Goal: Task Accomplishment & Management: Use online tool/utility

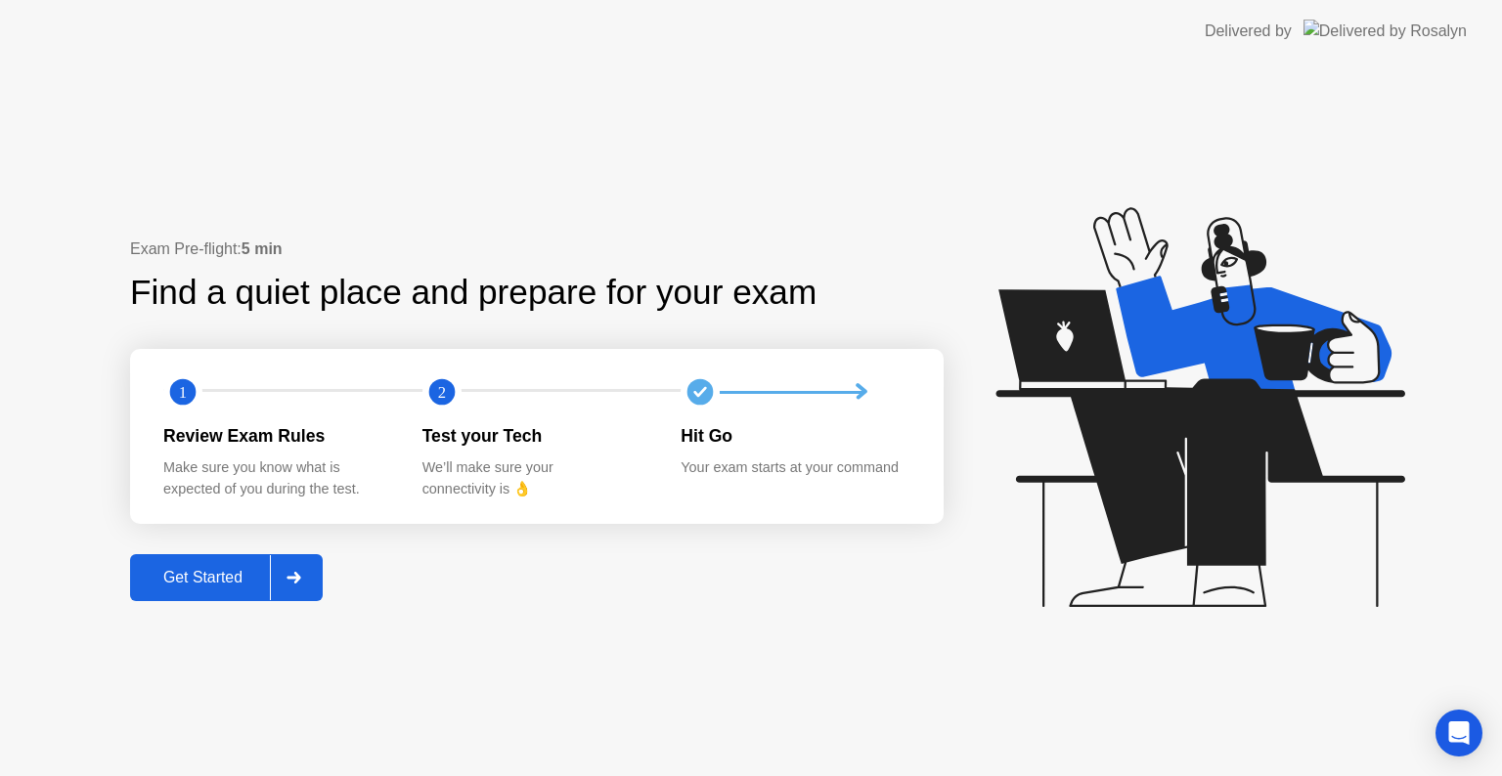
click at [306, 574] on div at bounding box center [293, 577] width 47 height 45
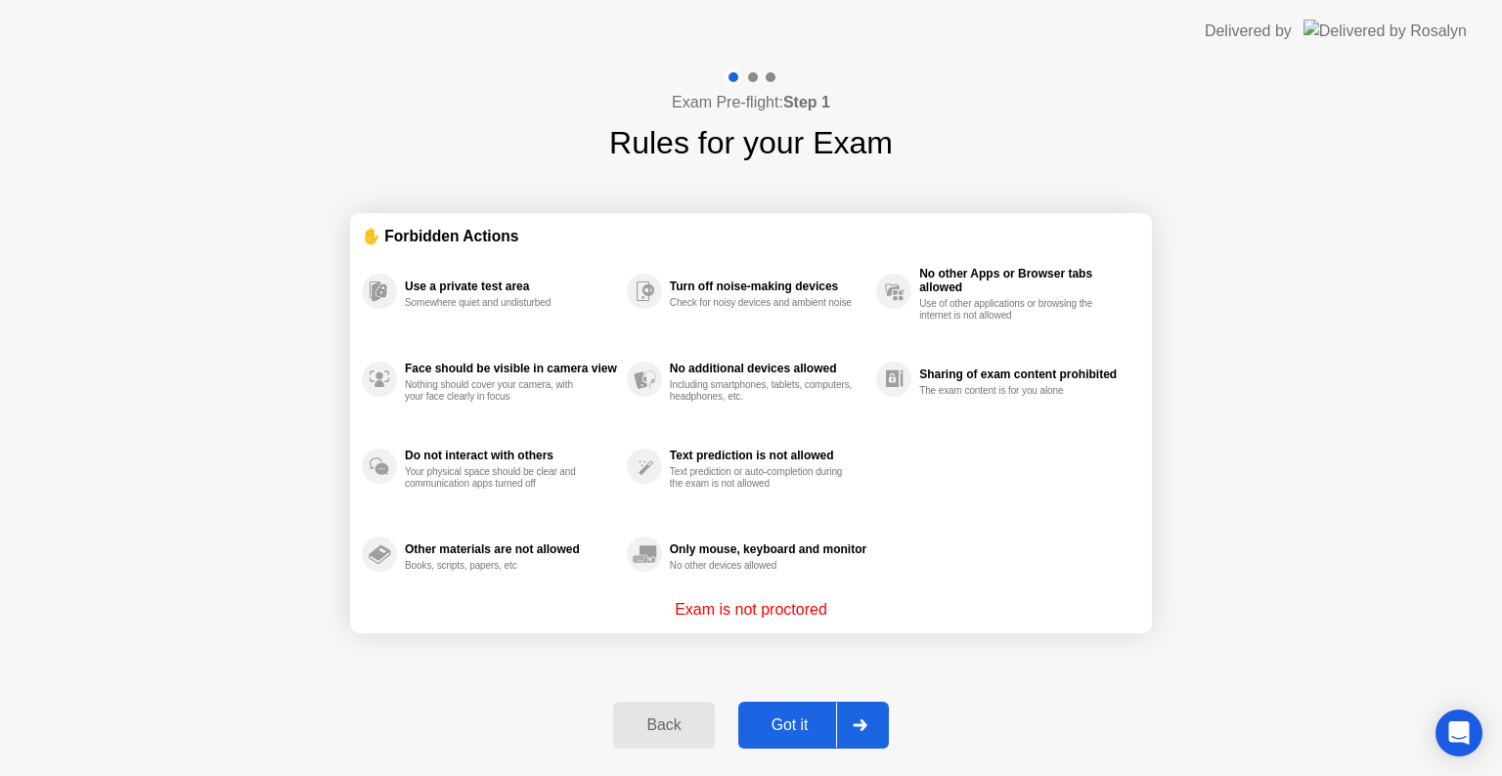
click at [868, 730] on div at bounding box center [859, 725] width 47 height 45
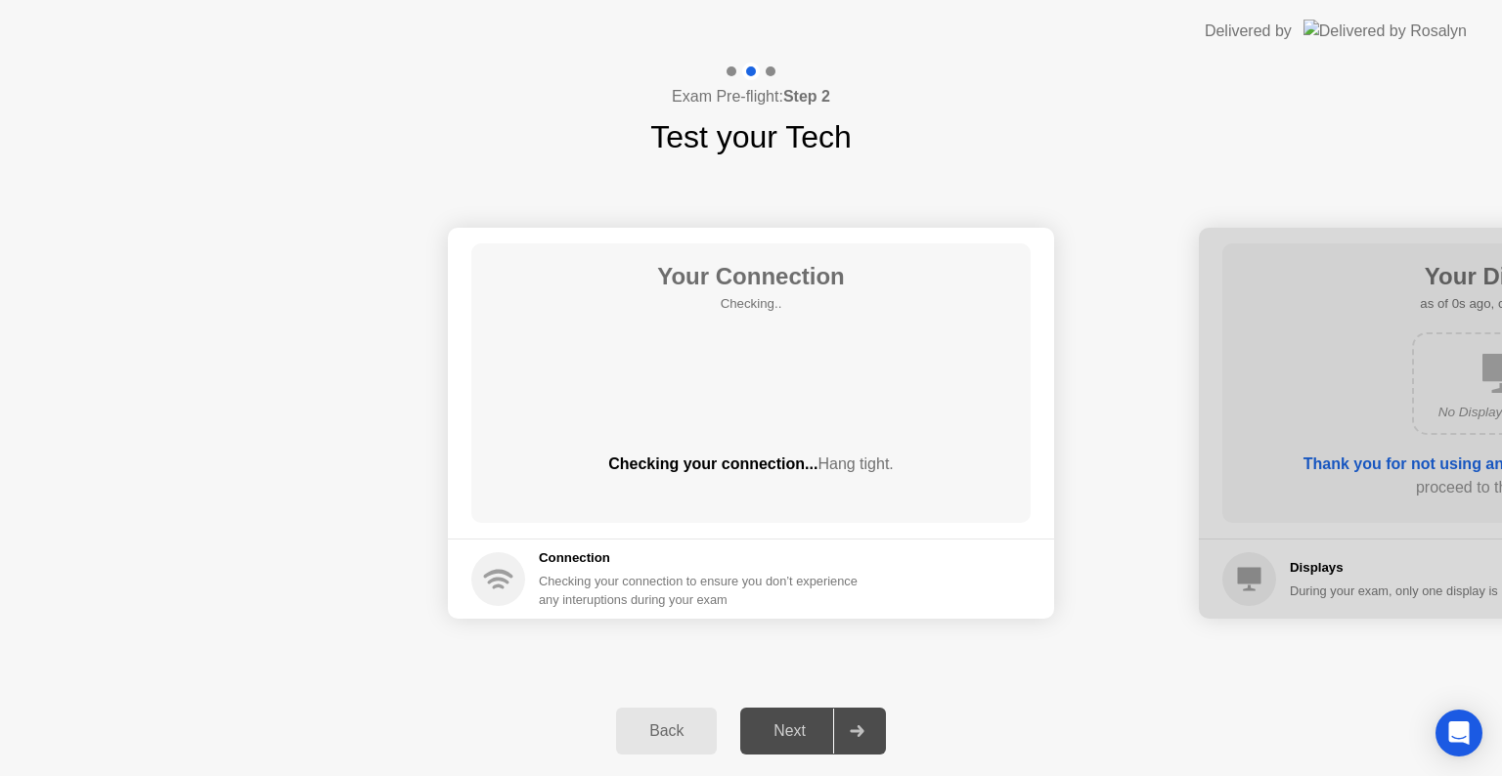
click at [868, 730] on div at bounding box center [856, 731] width 47 height 45
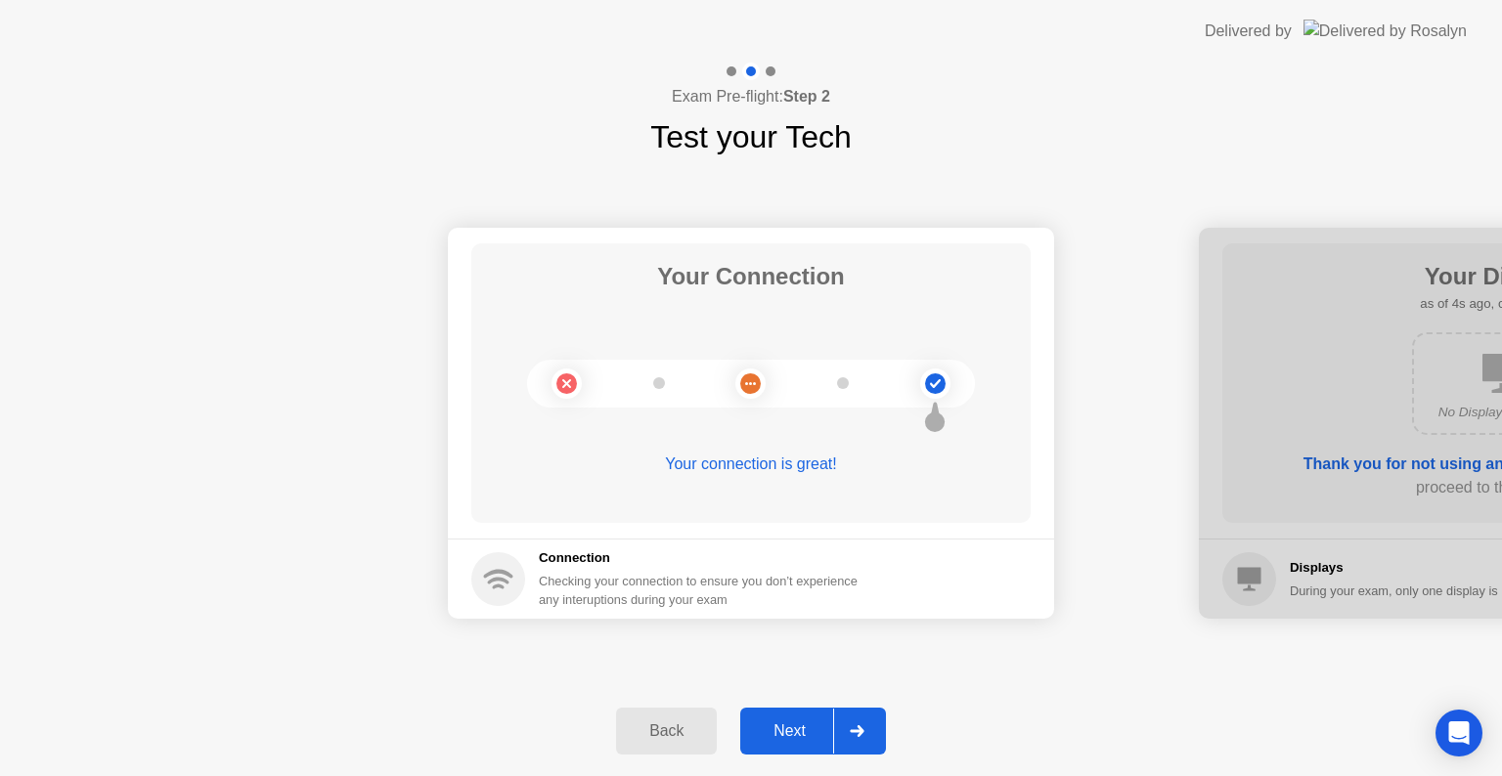
click at [794, 730] on div "Next" at bounding box center [789, 731] width 87 height 18
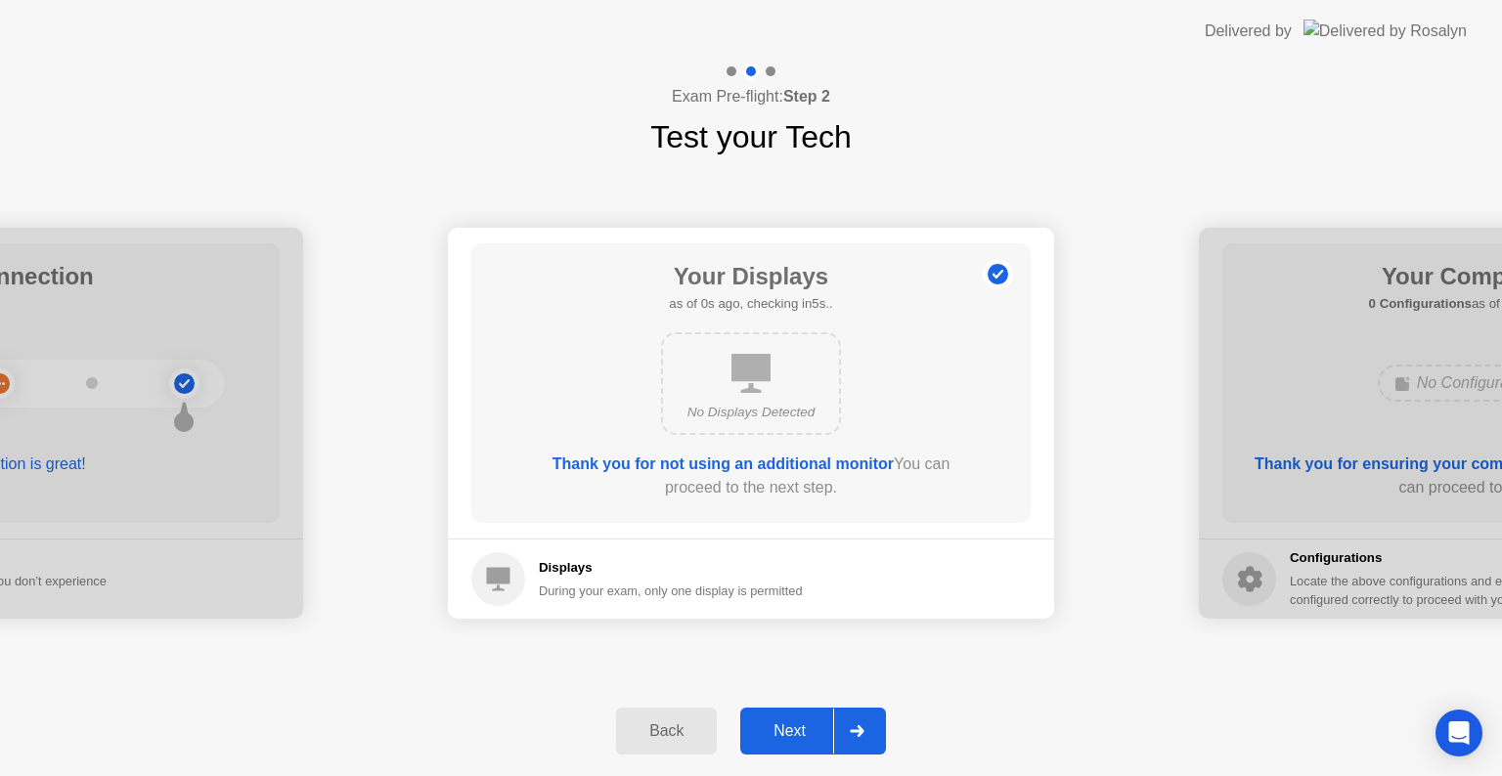
click at [794, 730] on div "Next" at bounding box center [789, 731] width 87 height 18
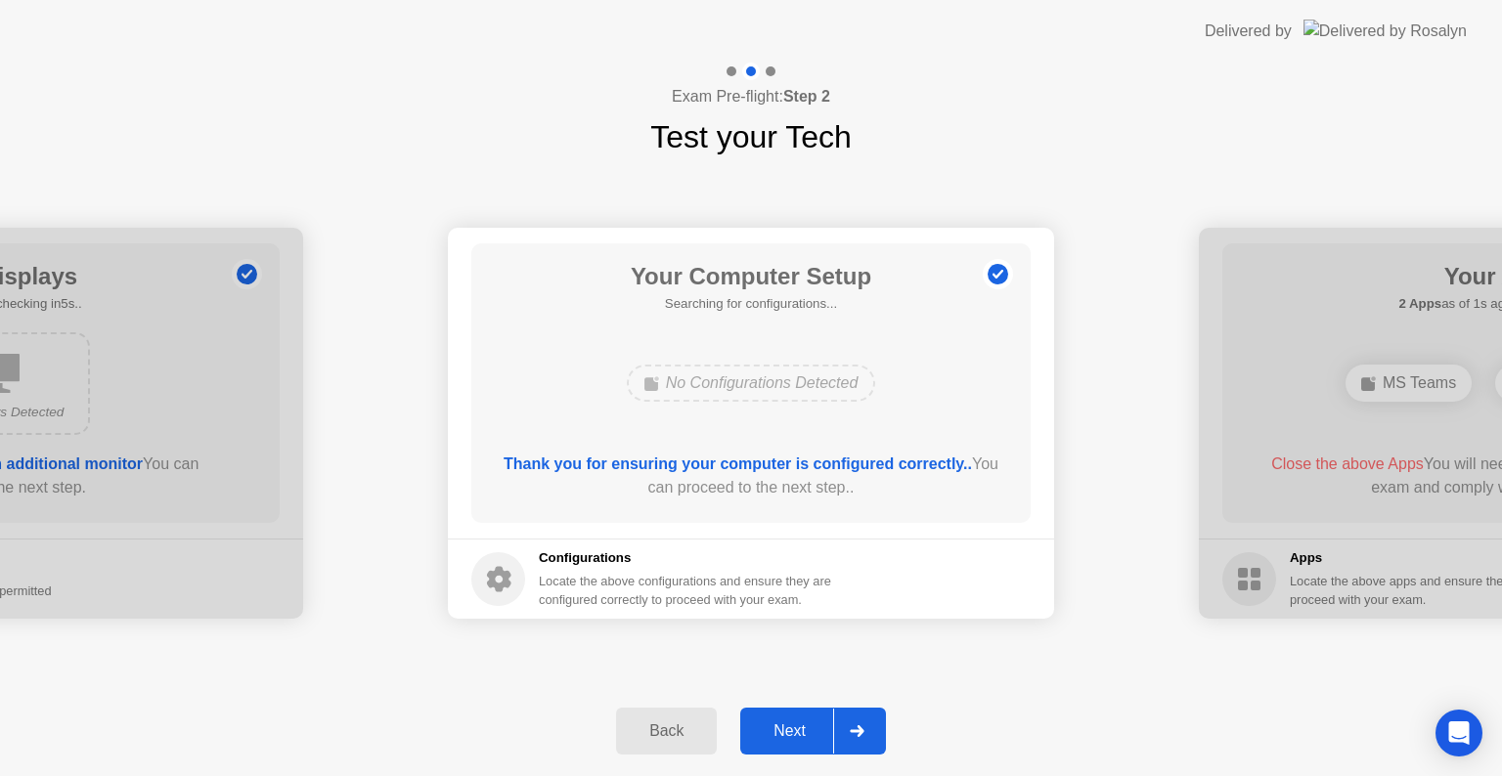
click at [794, 730] on div "Next" at bounding box center [789, 731] width 87 height 18
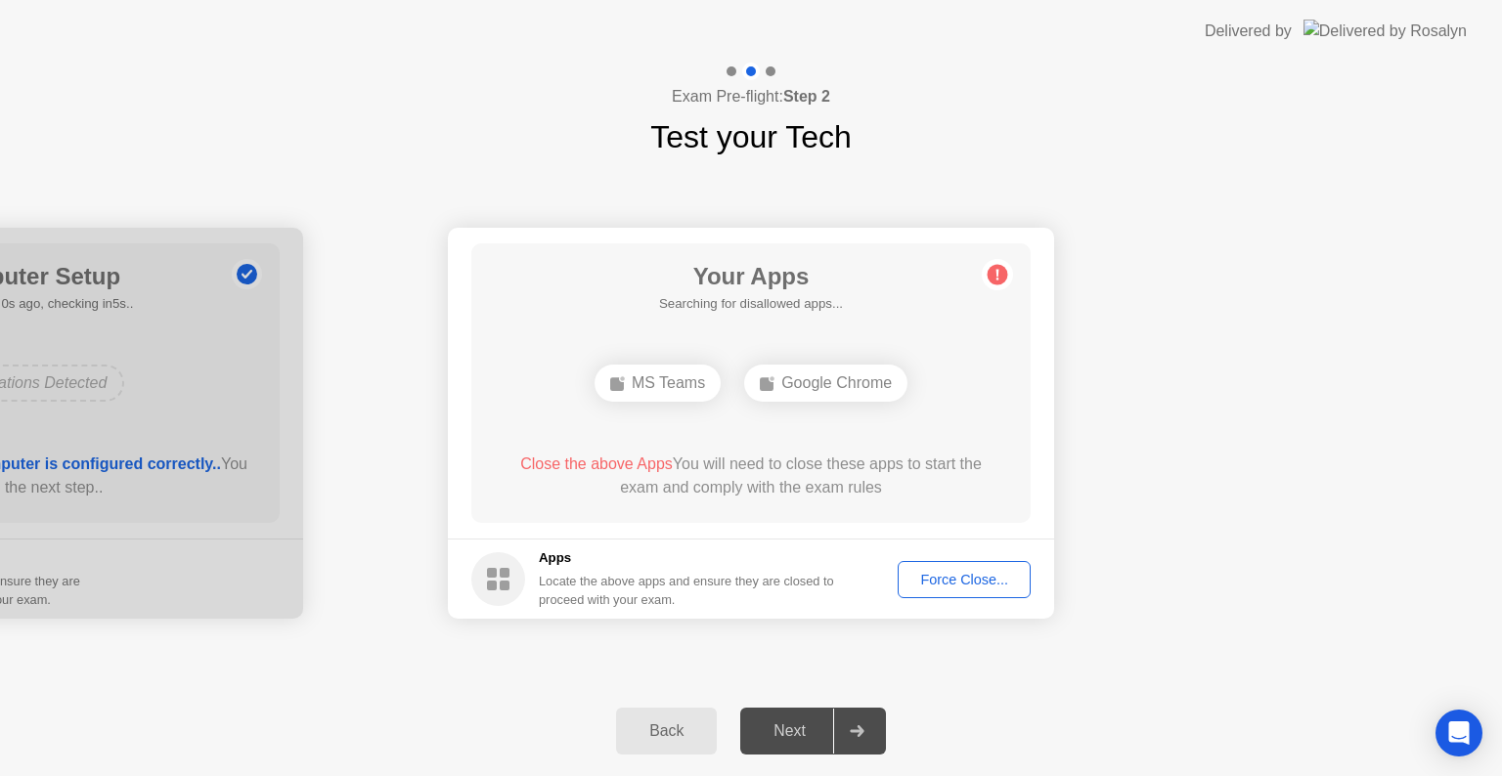
click at [794, 730] on div "Next" at bounding box center [789, 731] width 87 height 18
click at [961, 578] on div "Force Close..." at bounding box center [963, 580] width 119 height 16
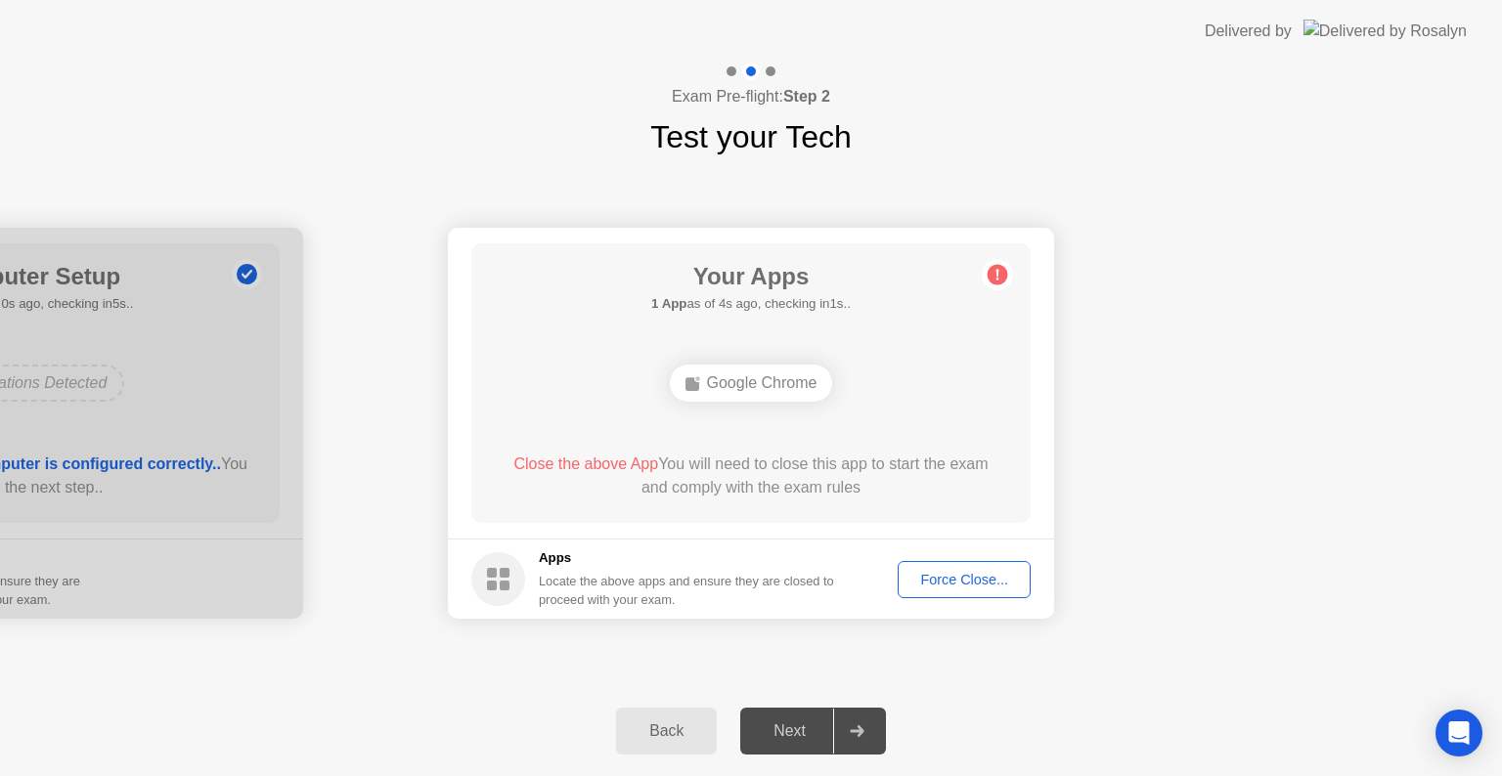
click at [851, 731] on icon at bounding box center [857, 731] width 14 height 12
click at [845, 721] on div at bounding box center [856, 731] width 47 height 45
click at [956, 579] on div "Force Close..." at bounding box center [963, 580] width 119 height 16
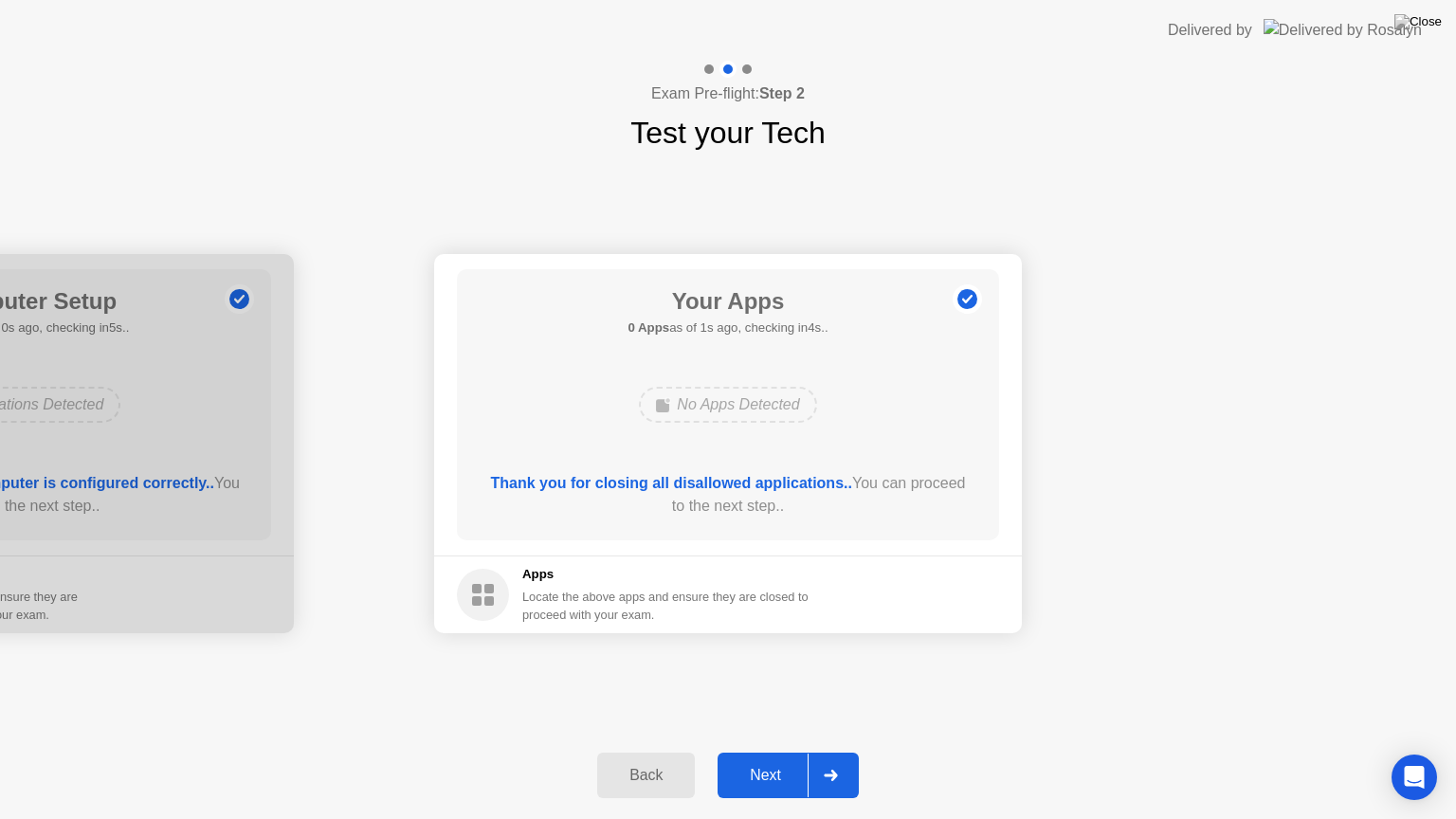
click at [772, 751] on button "Next" at bounding box center [788, 774] width 142 height 46
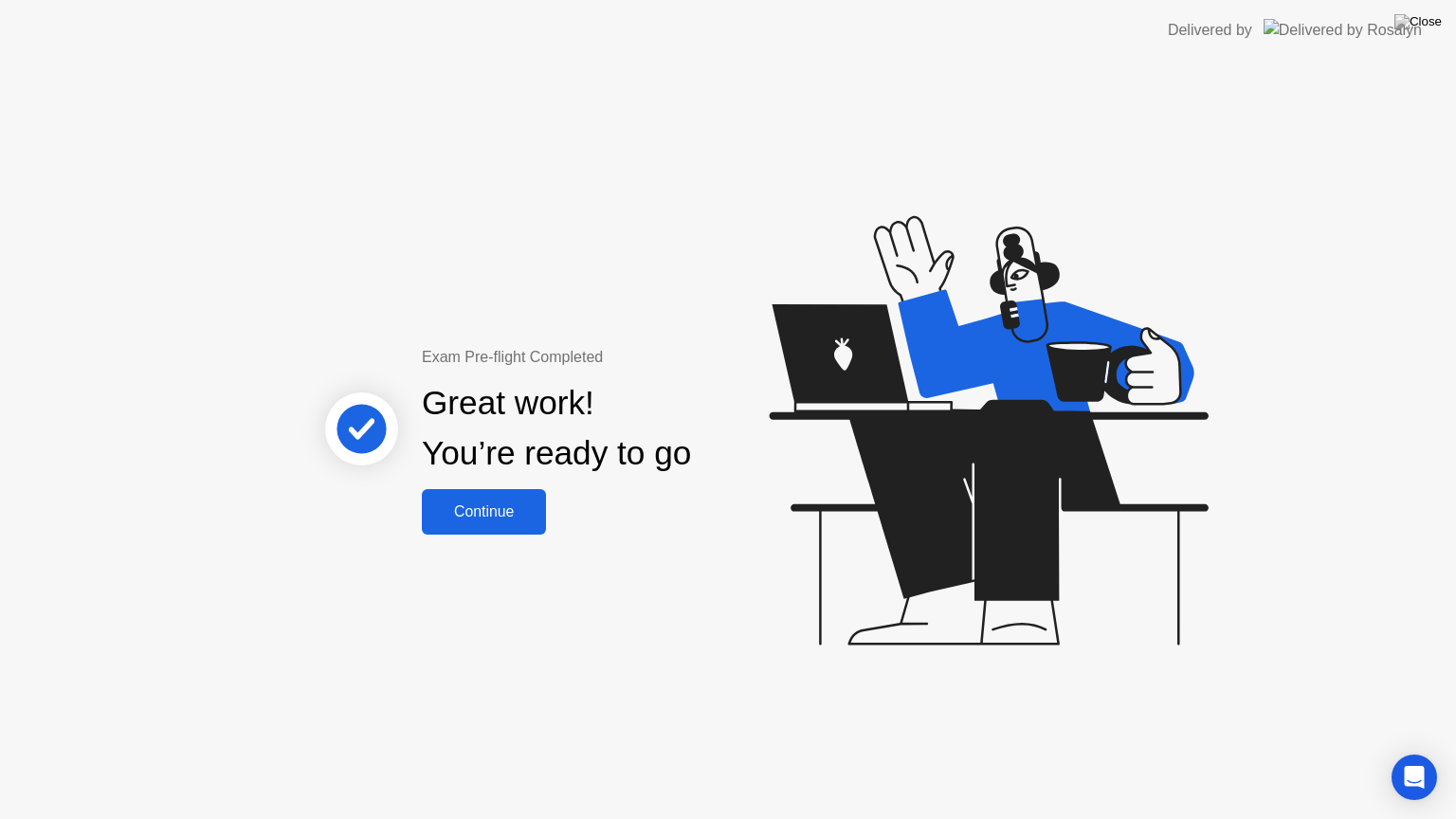
click at [472, 509] on div "Continue" at bounding box center [484, 512] width 112 height 17
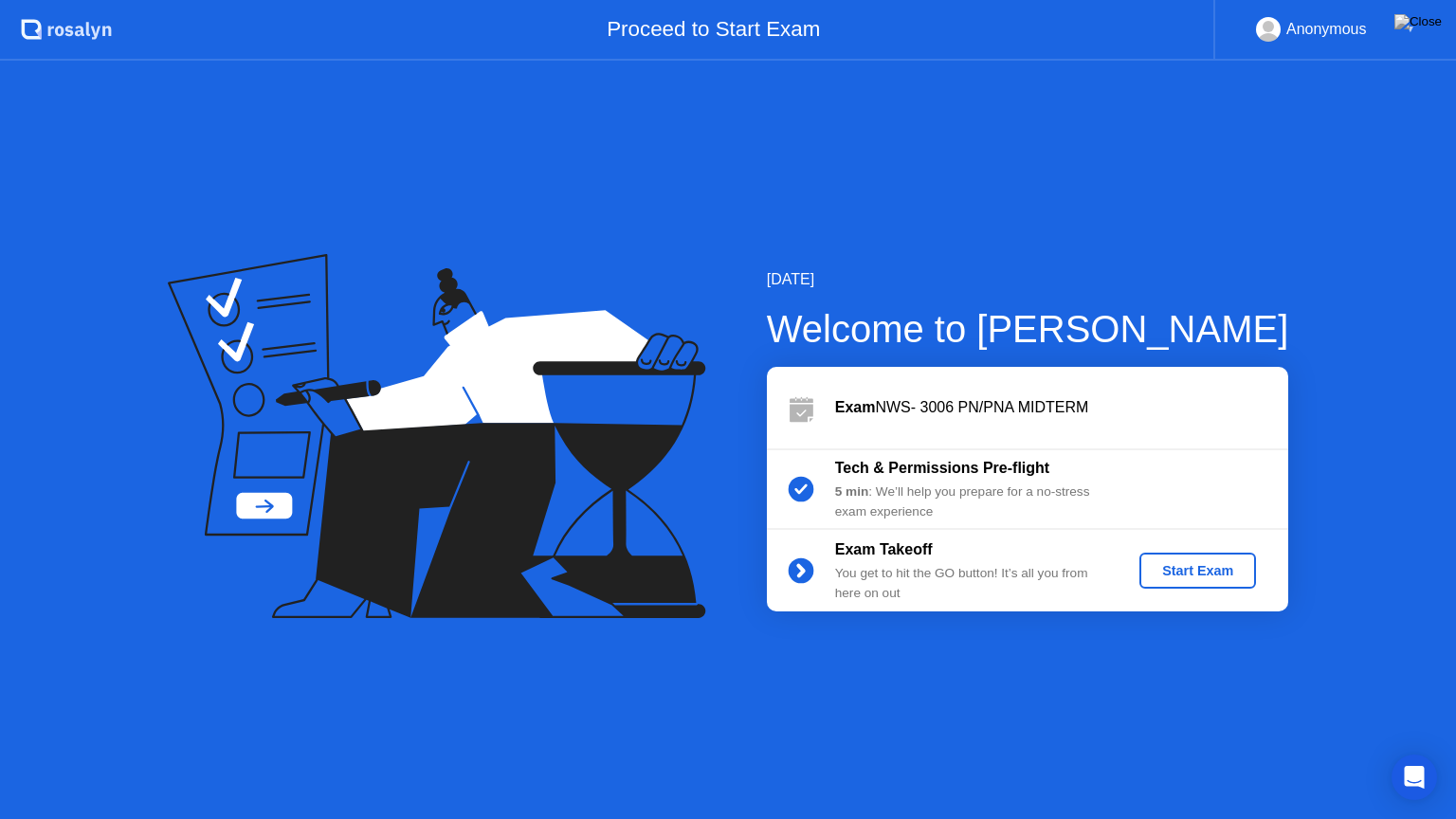
click at [1176, 558] on button "Start Exam" at bounding box center [1197, 570] width 116 height 36
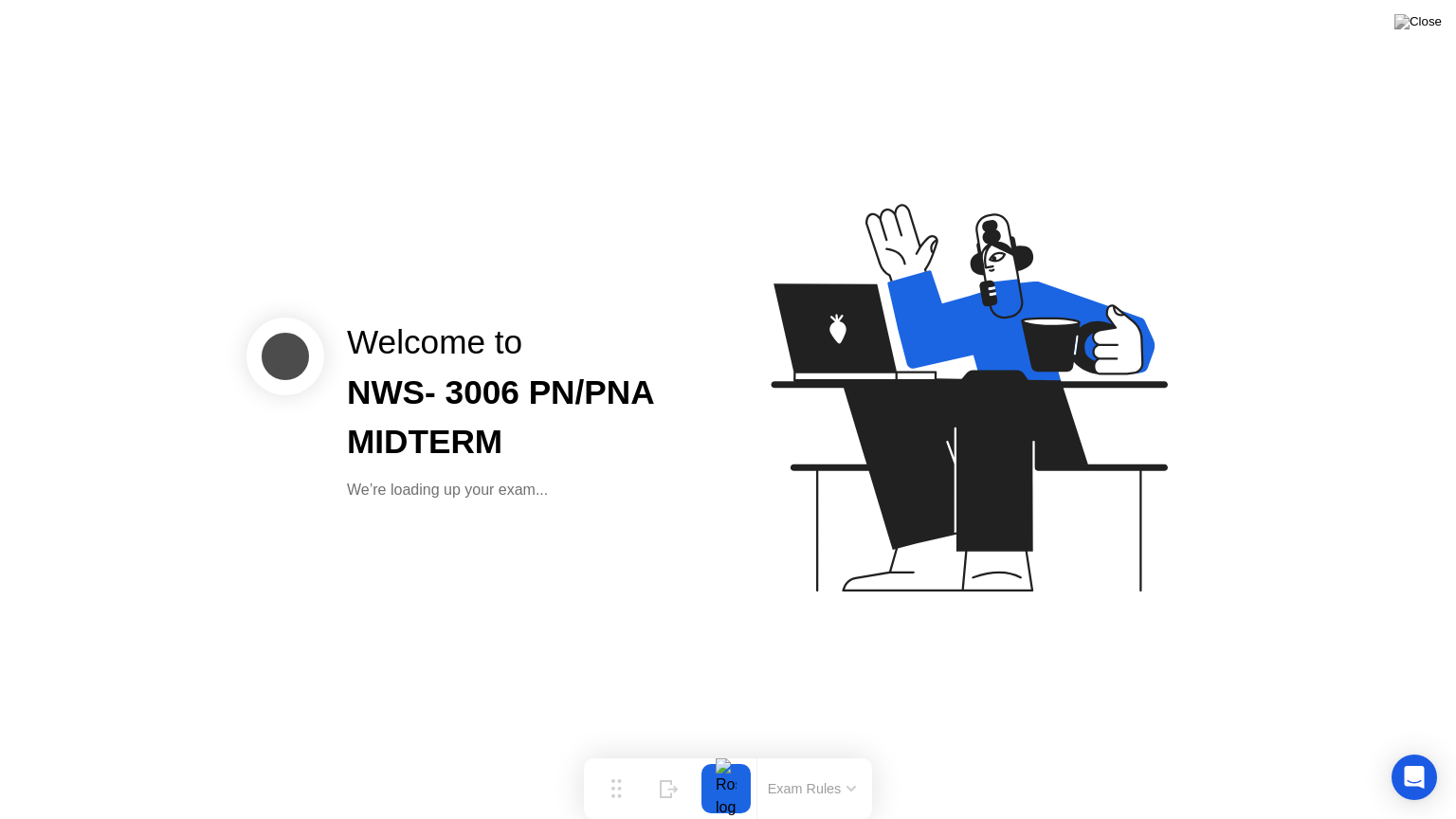
drag, startPoint x: 445, startPoint y: 477, endPoint x: 452, endPoint y: 452, distance: 26.0
click at [452, 452] on div "Welcome to NWS- 3006 PN/PNA MIDTERM We’re loading up your exam..." at bounding box center [522, 409] width 396 height 184
